Goal: Task Accomplishment & Management: Use online tool/utility

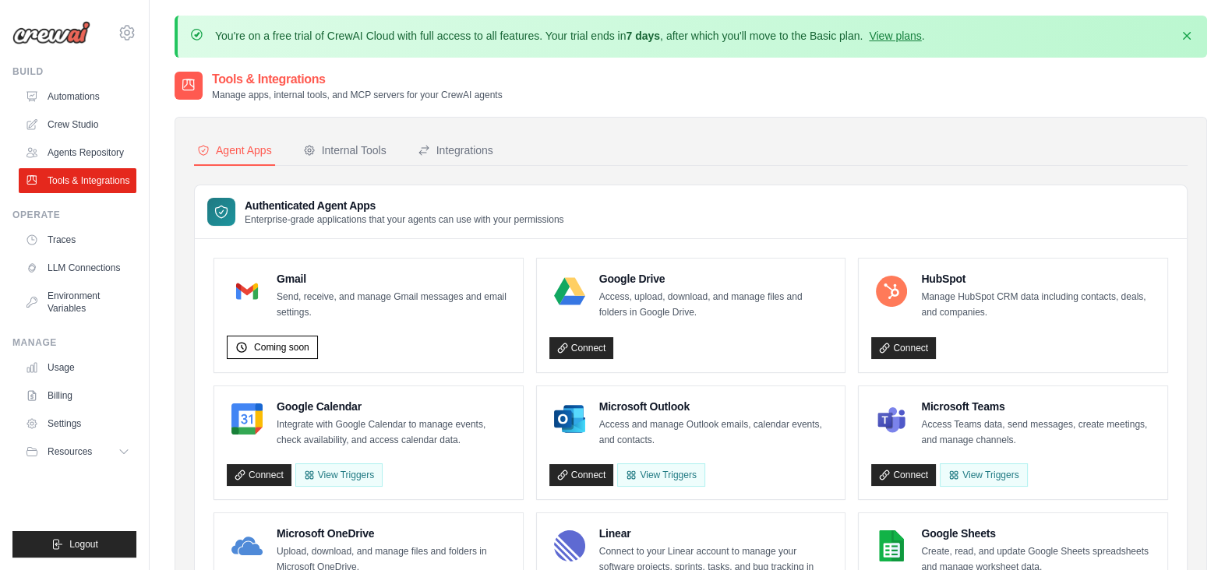
click at [115, 26] on div "[EMAIL_ADDRESS][DOMAIN_NAME] Settings" at bounding box center [74, 25] width 124 height 50
click at [122, 33] on icon at bounding box center [127, 32] width 19 height 19
click at [75, 175] on link "Tools & Integrations" at bounding box center [79, 180] width 118 height 25
click at [336, 143] on div "Internal Tools" at bounding box center [344, 151] width 83 height 16
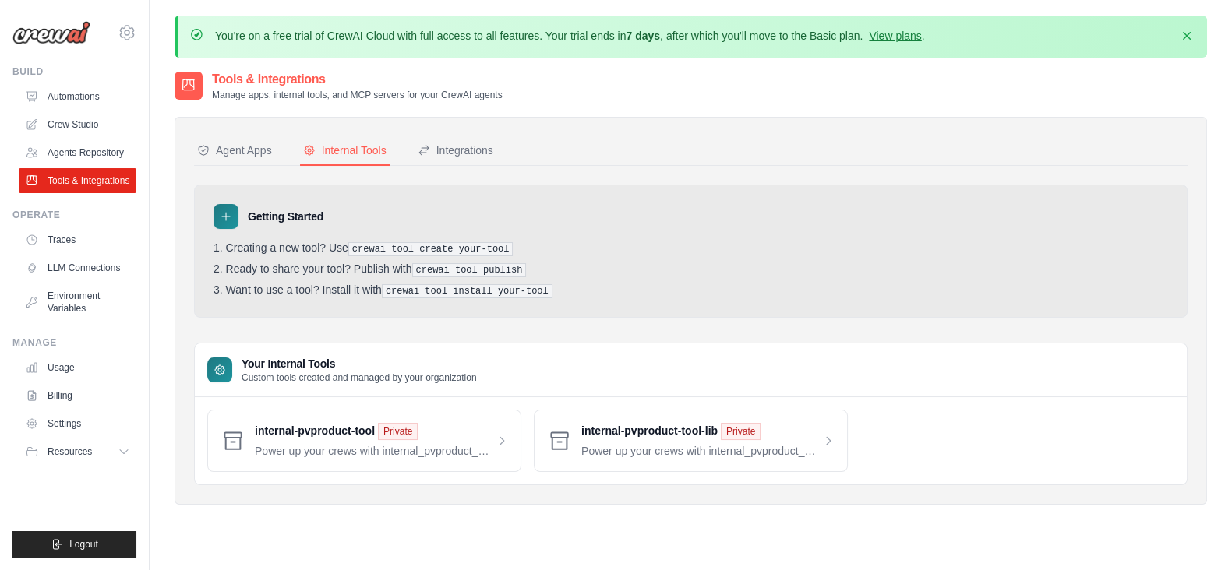
drag, startPoint x: 347, startPoint y: 242, endPoint x: 562, endPoint y: 284, distance: 219.7
click at [562, 284] on ol "Creating a new tool? Use crewai tool create your-tool Ready to share your tool?…" at bounding box center [690, 269] width 954 height 57
click at [402, 243] on pre "crewai tool create your-tool" at bounding box center [430, 249] width 165 height 14
drag, startPoint x: 471, startPoint y: 269, endPoint x: 442, endPoint y: 269, distance: 29.6
click at [442, 269] on pre "crewai tool publish" at bounding box center [469, 270] width 115 height 14
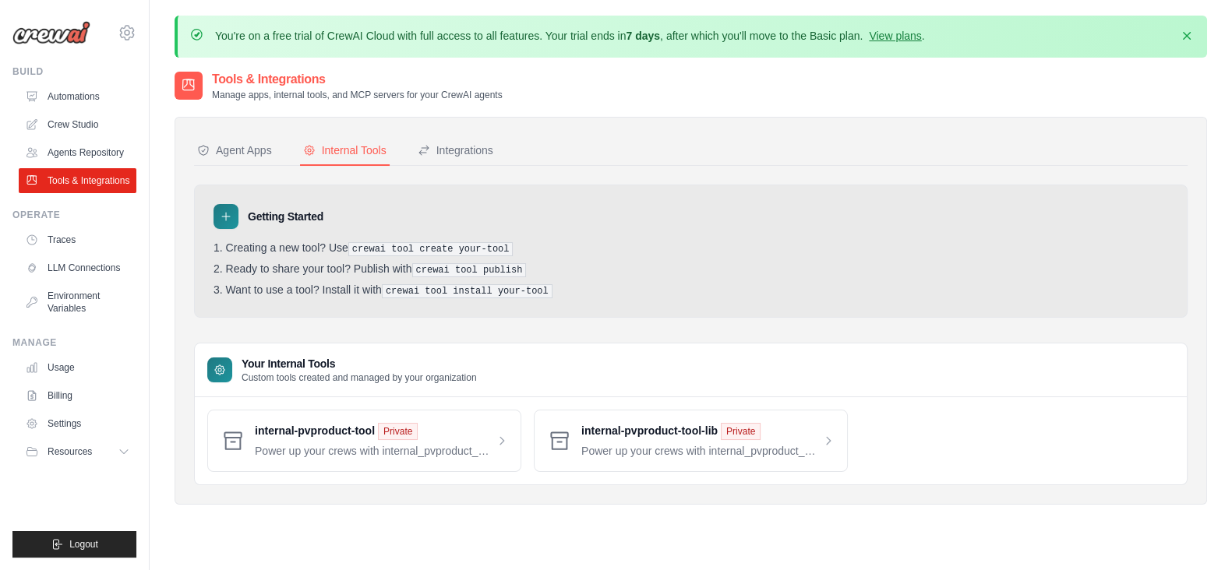
click at [548, 263] on li "Ready to share your tool? Publish with crewai tool publish" at bounding box center [690, 270] width 954 height 15
click at [58, 125] on link "Crew Studio" at bounding box center [79, 124] width 118 height 25
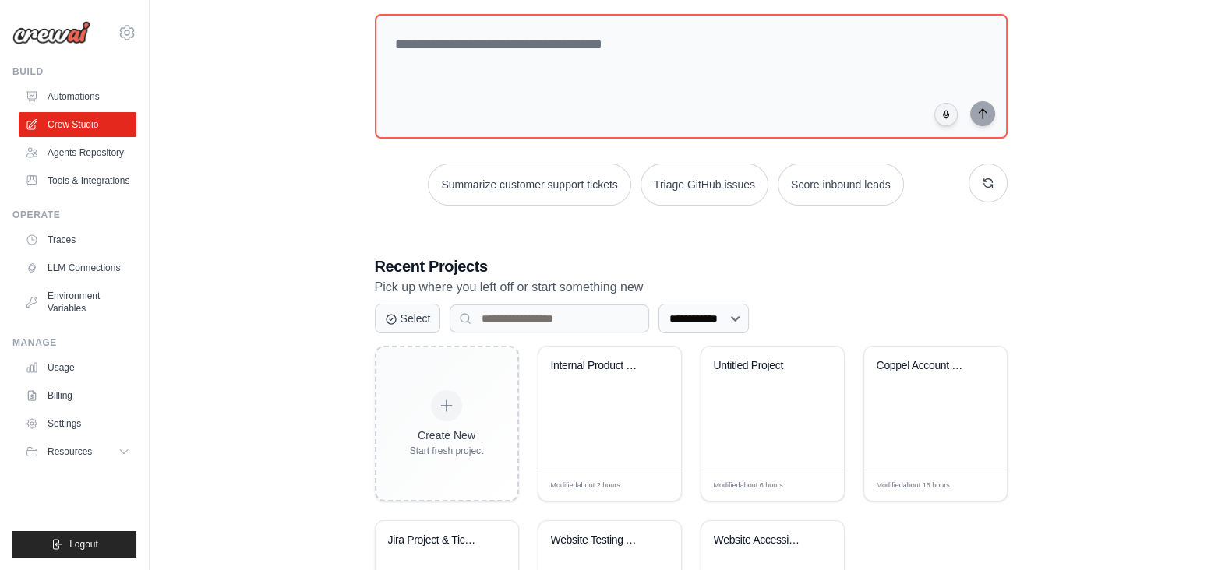
scroll to position [164, 0]
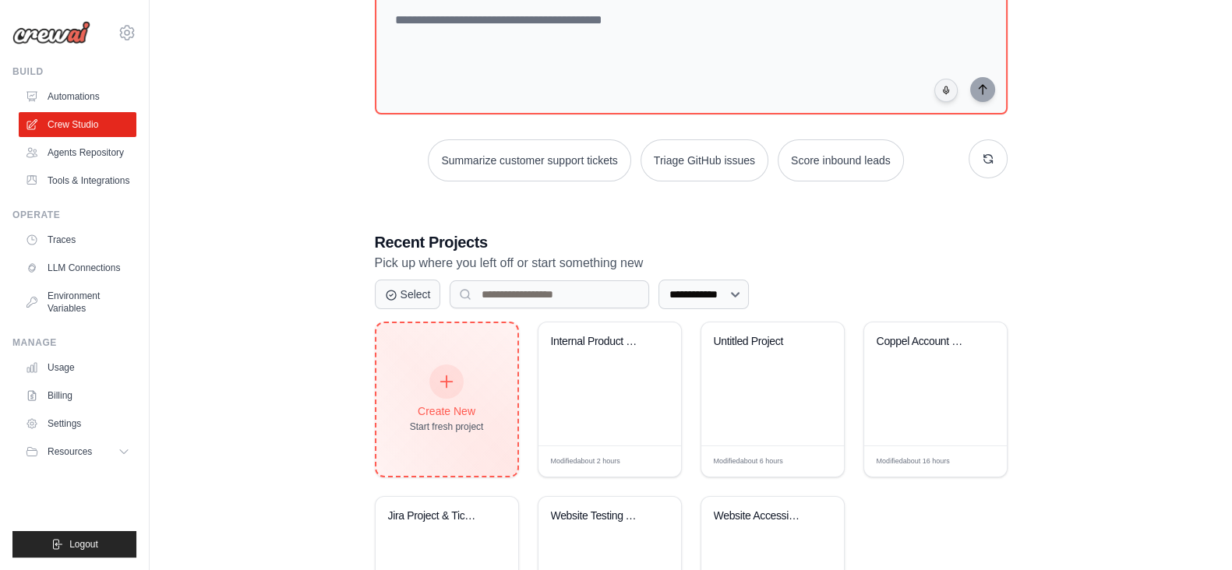
click at [410, 404] on div "Create New" at bounding box center [447, 412] width 74 height 16
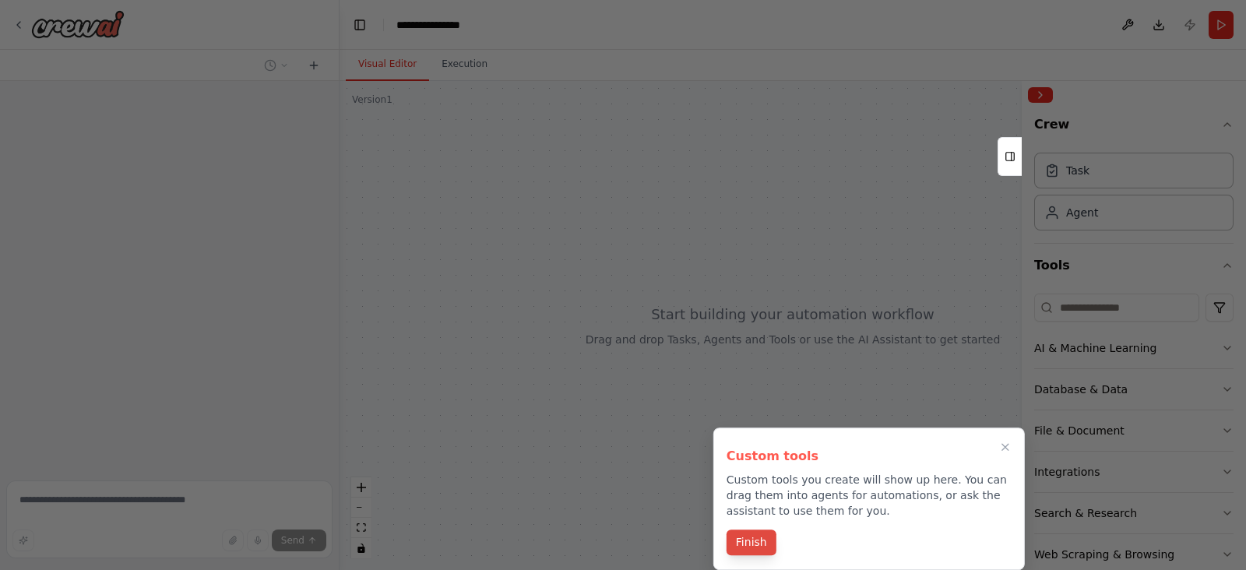
click at [747, 543] on button "Finish" at bounding box center [752, 543] width 50 height 26
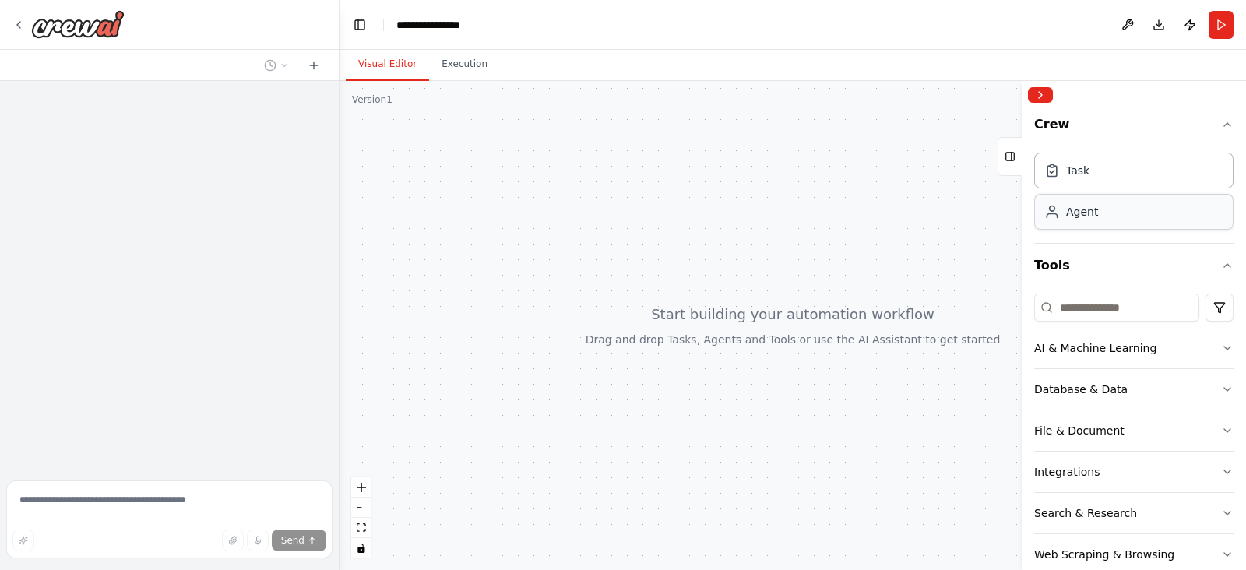
click at [1130, 225] on div "Agent" at bounding box center [1134, 212] width 199 height 36
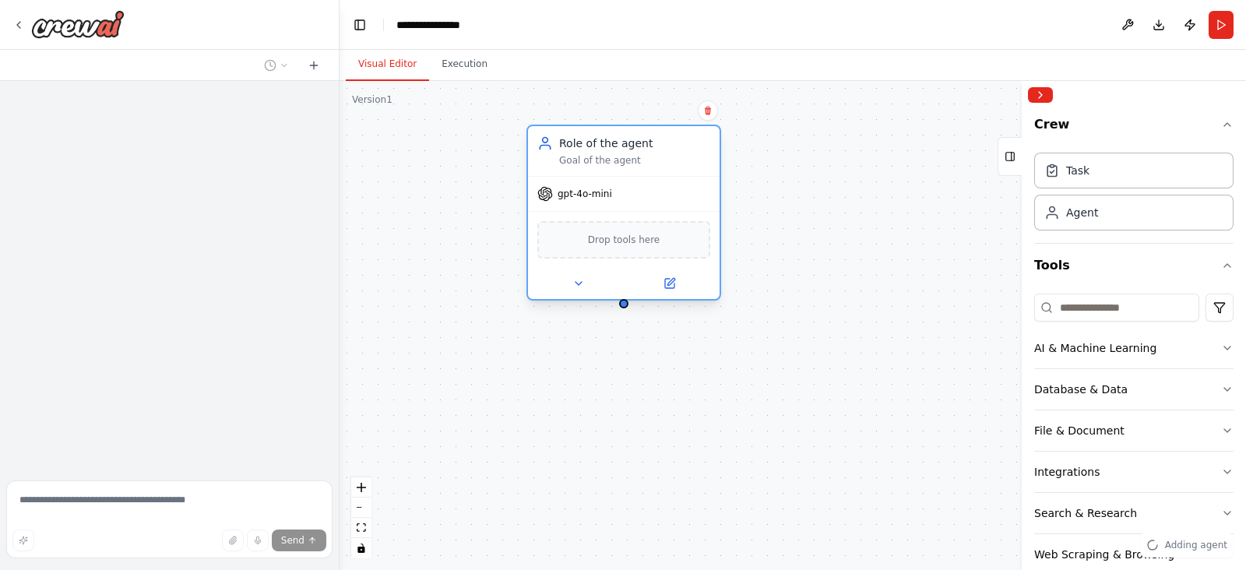
drag, startPoint x: 767, startPoint y: 232, endPoint x: 596, endPoint y: 129, distance: 199.2
click at [596, 129] on div "Role of the agent Goal of the agent" at bounding box center [624, 151] width 192 height 50
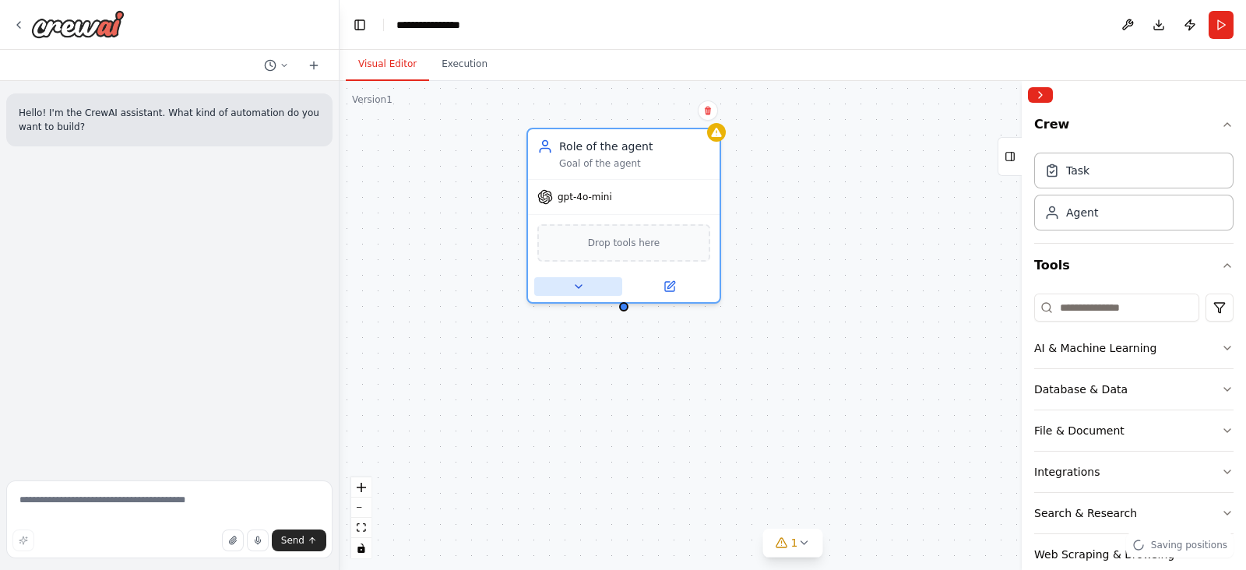
click at [584, 284] on icon at bounding box center [579, 286] width 12 height 12
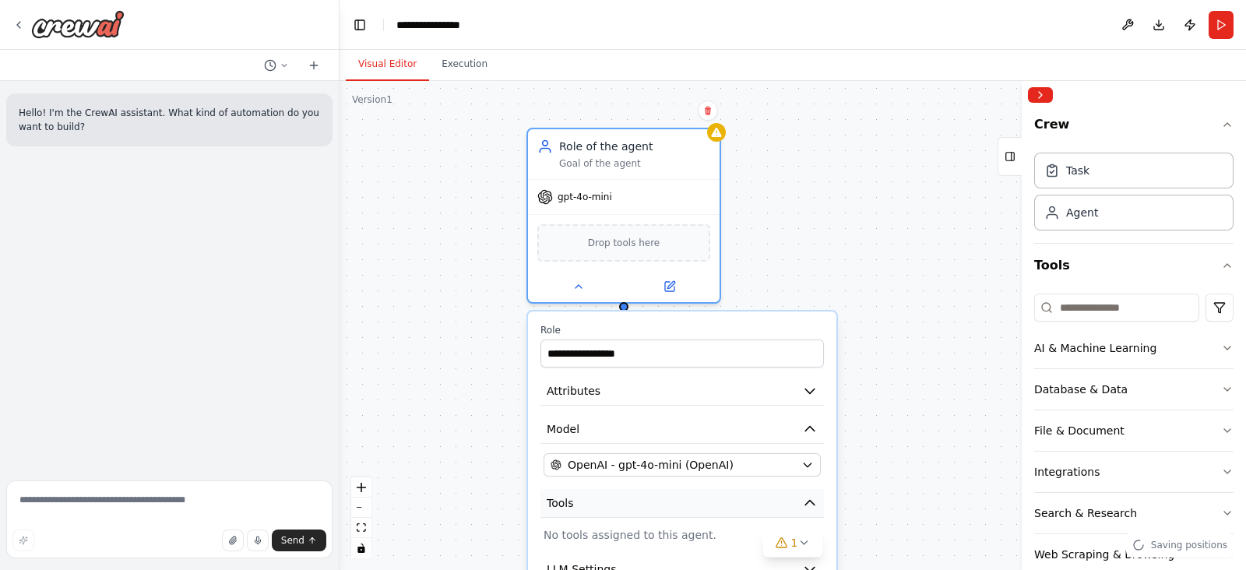
click at [768, 495] on button "Tools" at bounding box center [683, 503] width 284 height 29
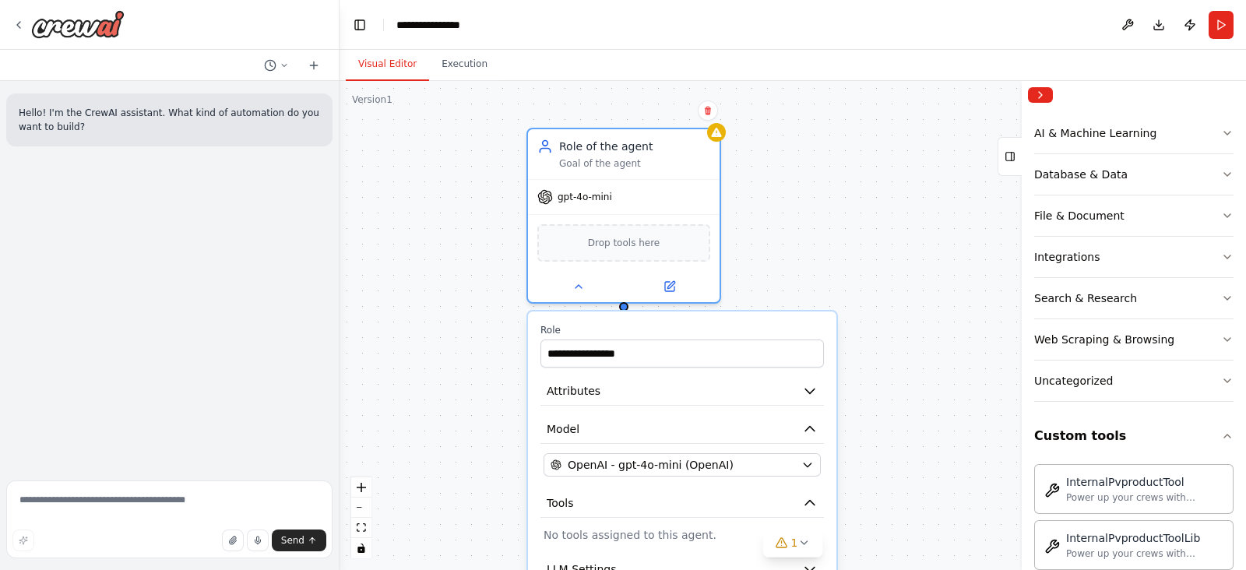
scroll to position [238, 0]
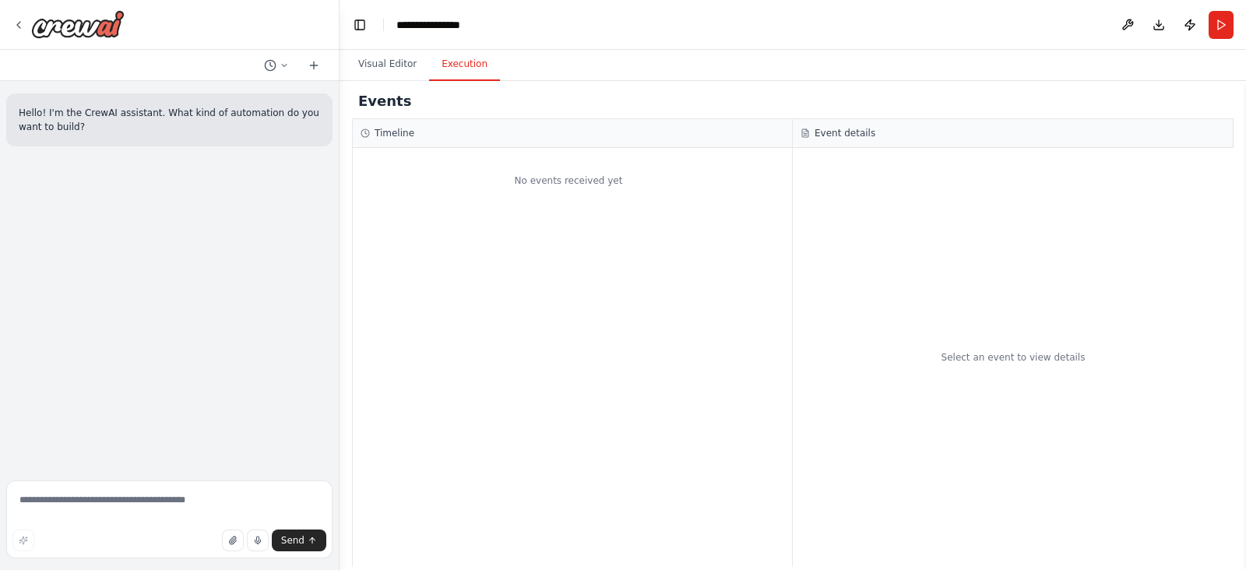
click at [469, 61] on button "Execution" at bounding box center [464, 64] width 71 height 33
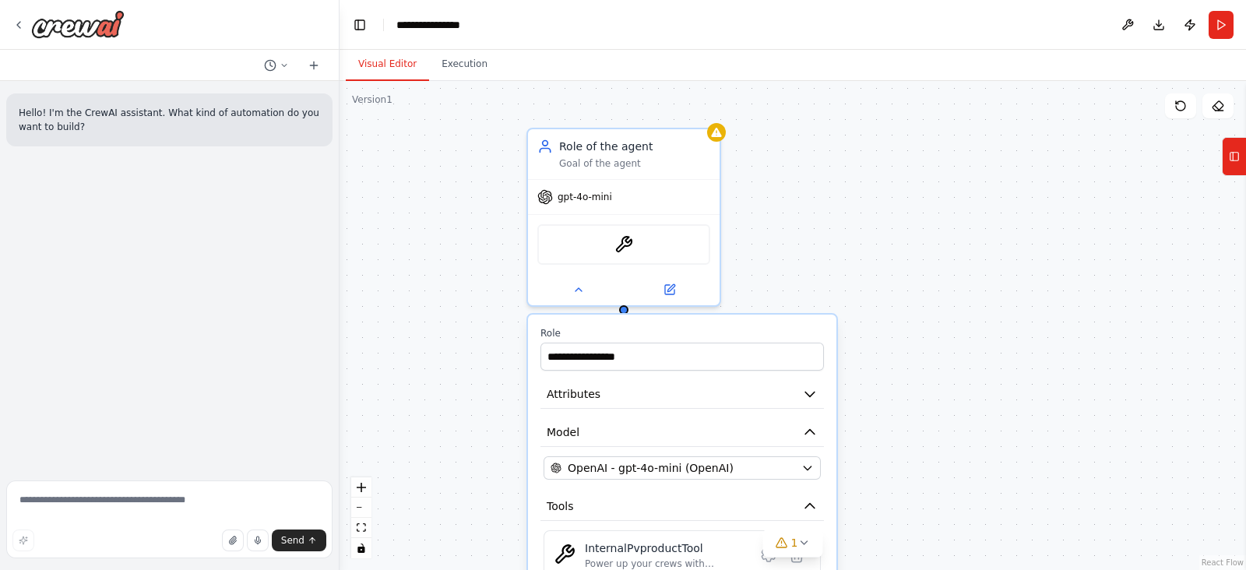
click at [389, 62] on button "Visual Editor" at bounding box center [387, 64] width 83 height 33
